Goal: Navigation & Orientation: Find specific page/section

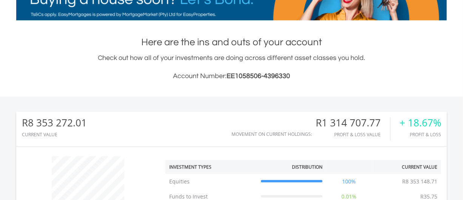
scroll to position [72, 144]
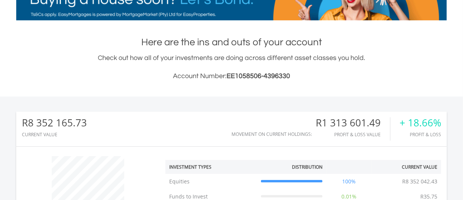
scroll to position [72, 144]
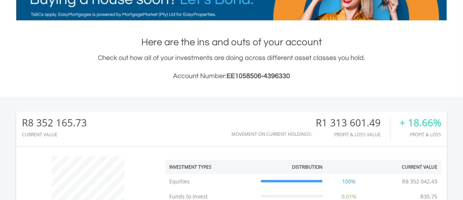
scroll to position [72, 144]
